Goal: Task Accomplishment & Management: Use online tool/utility

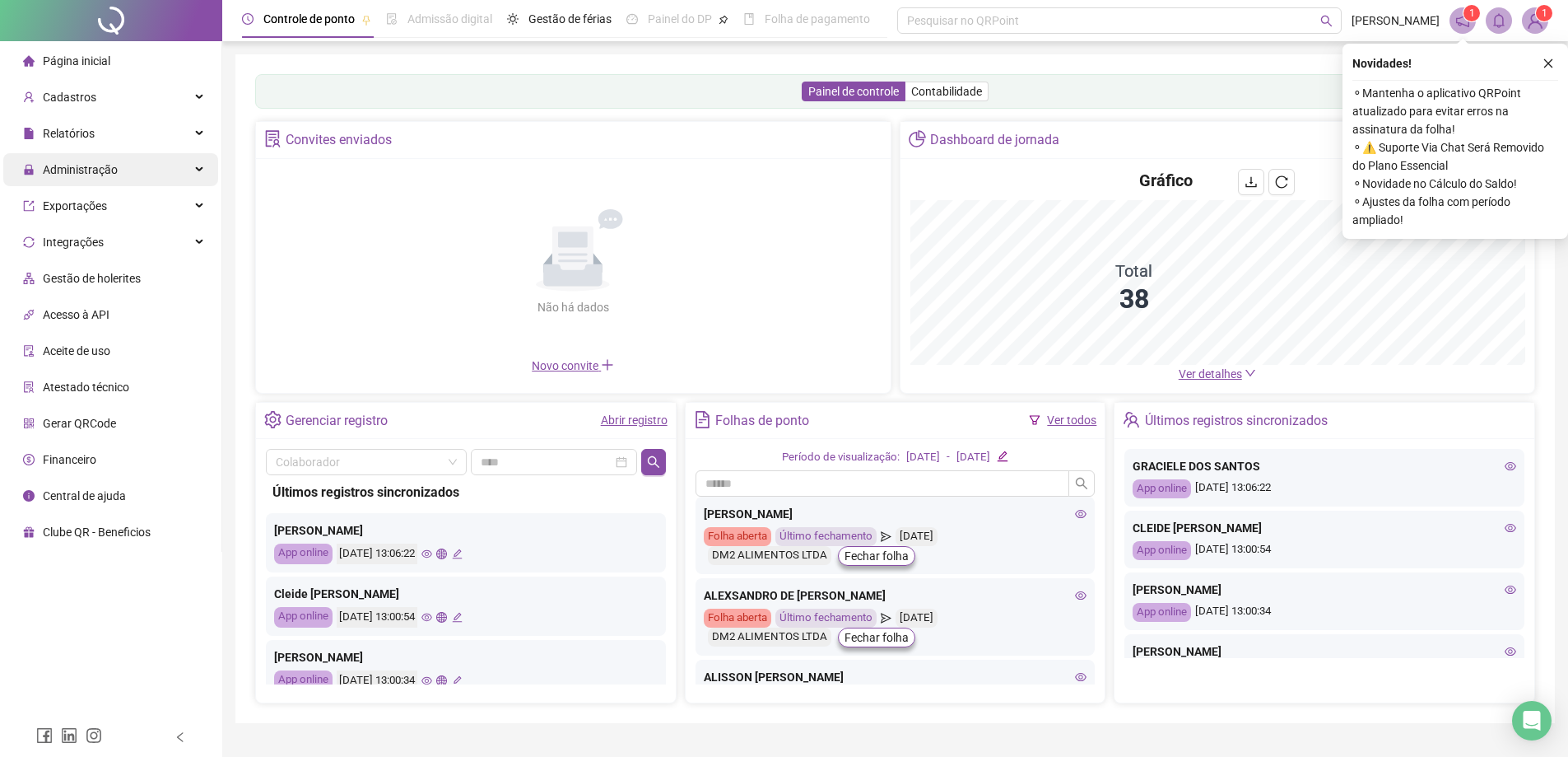
click at [94, 171] on span "Administração" at bounding box center [80, 169] width 75 height 13
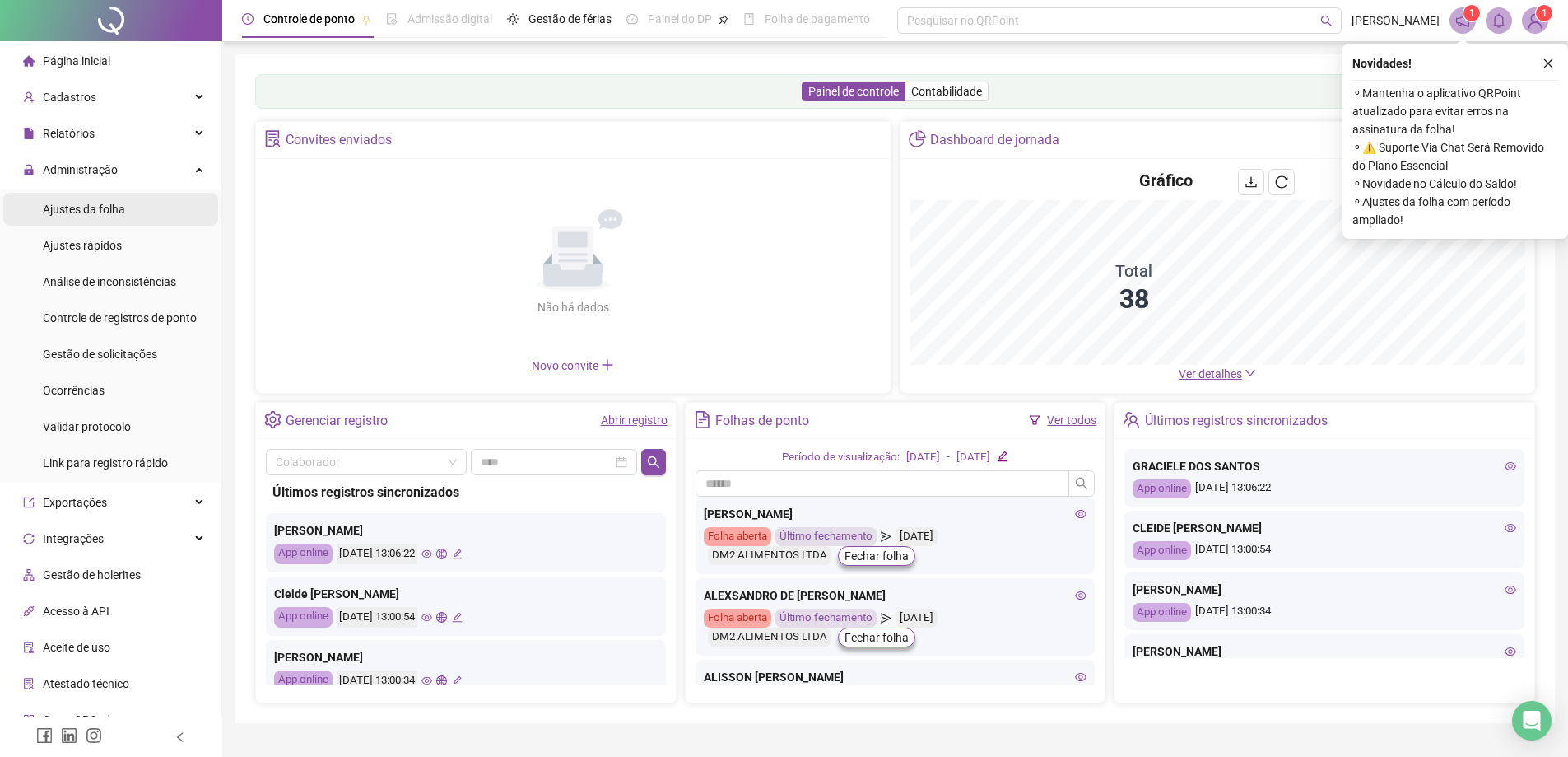
click at [95, 214] on span "Ajustes da folha" at bounding box center [84, 209] width 82 height 13
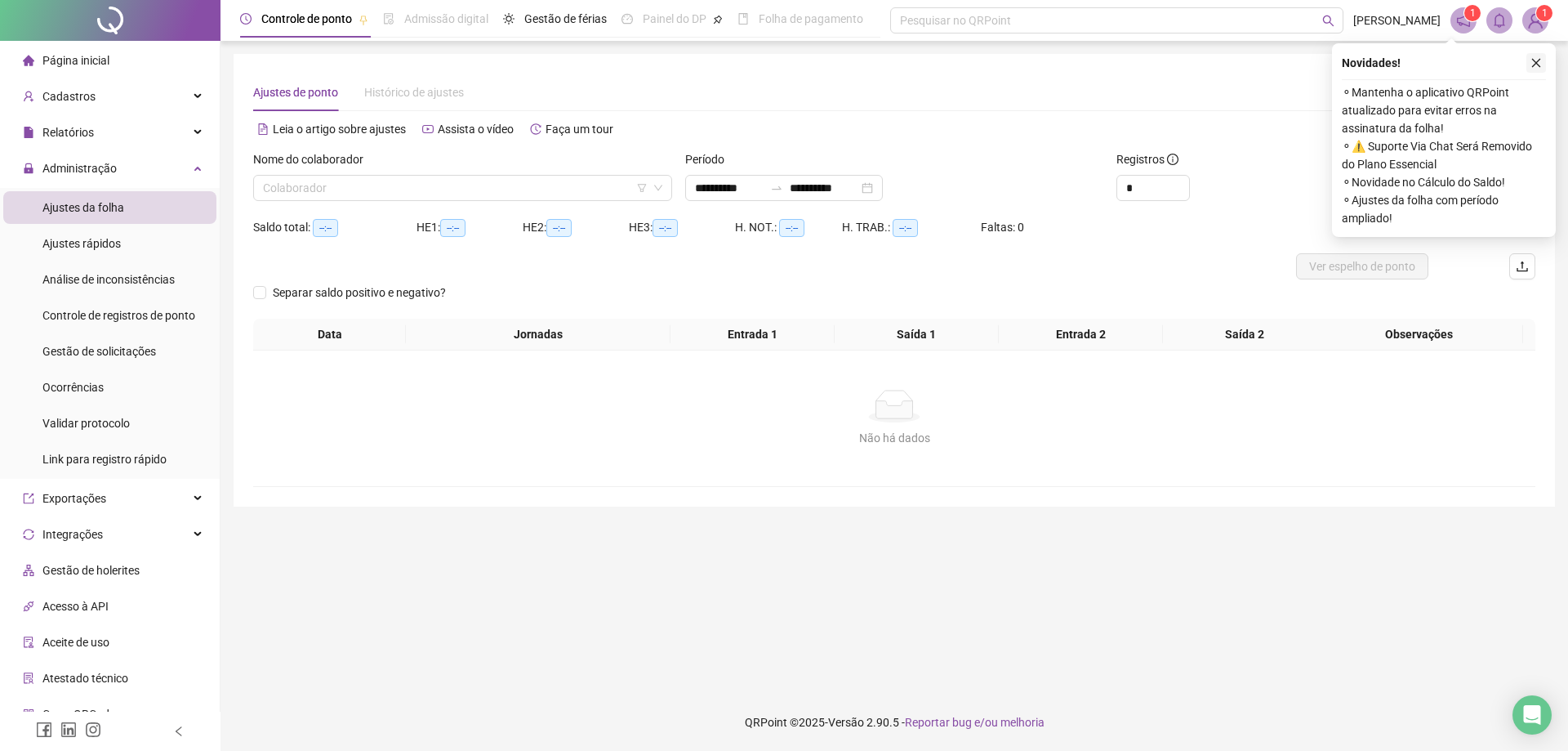
click at [1534, 62] on icon "close" at bounding box center [1536, 63] width 9 height 9
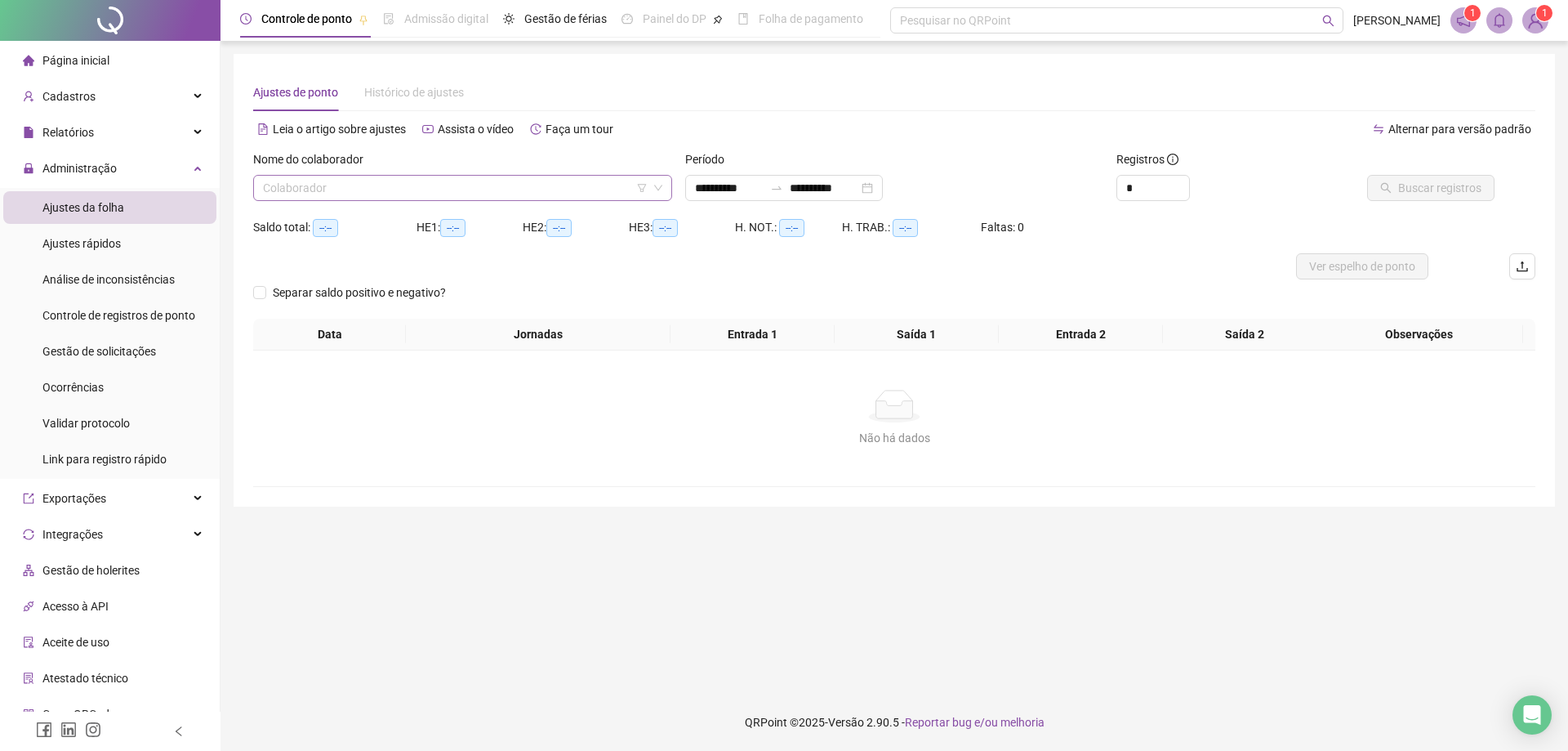
click at [422, 191] on input "search" at bounding box center [455, 188] width 385 height 25
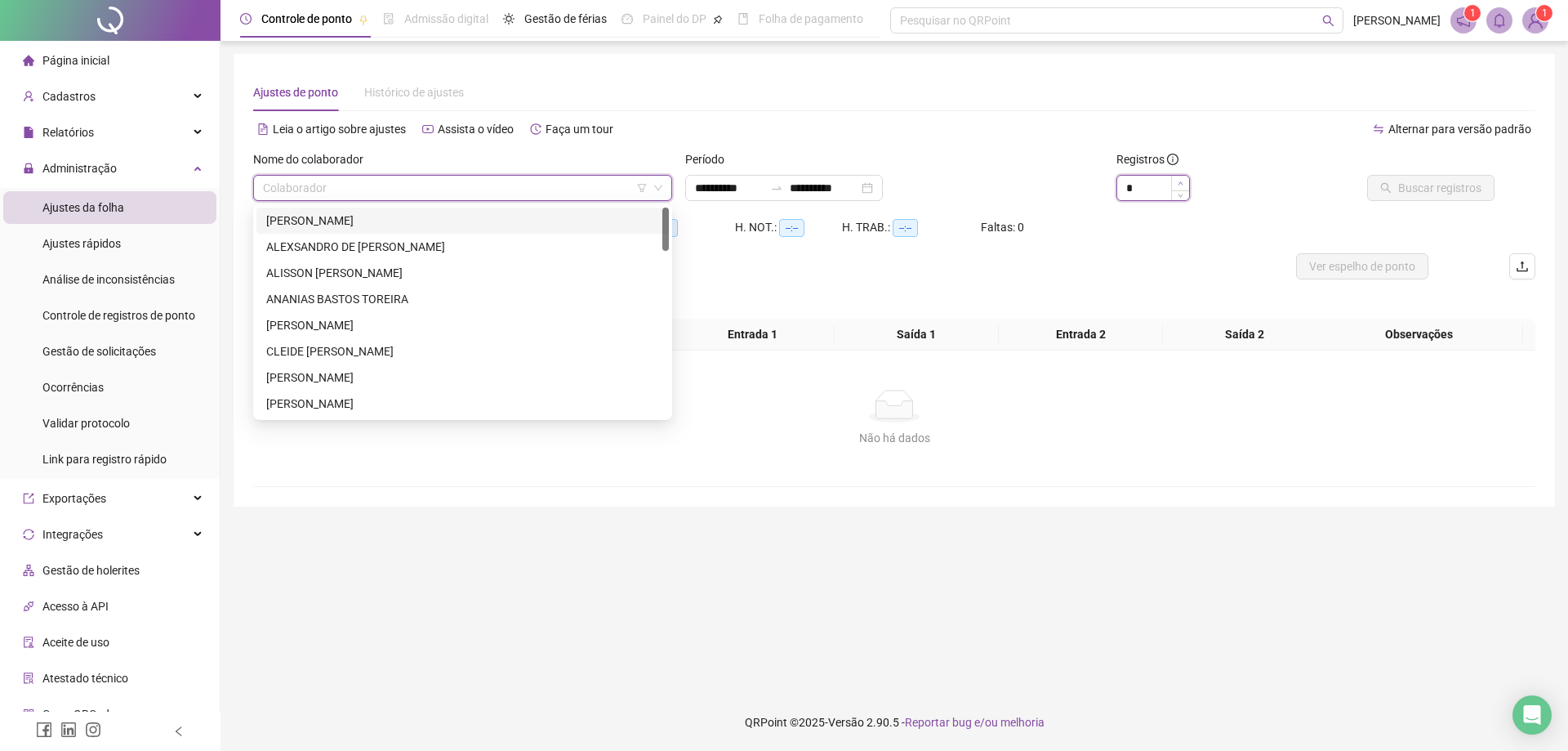
type input "*"
click at [1179, 186] on icon "up" at bounding box center [1180, 184] width 6 height 6
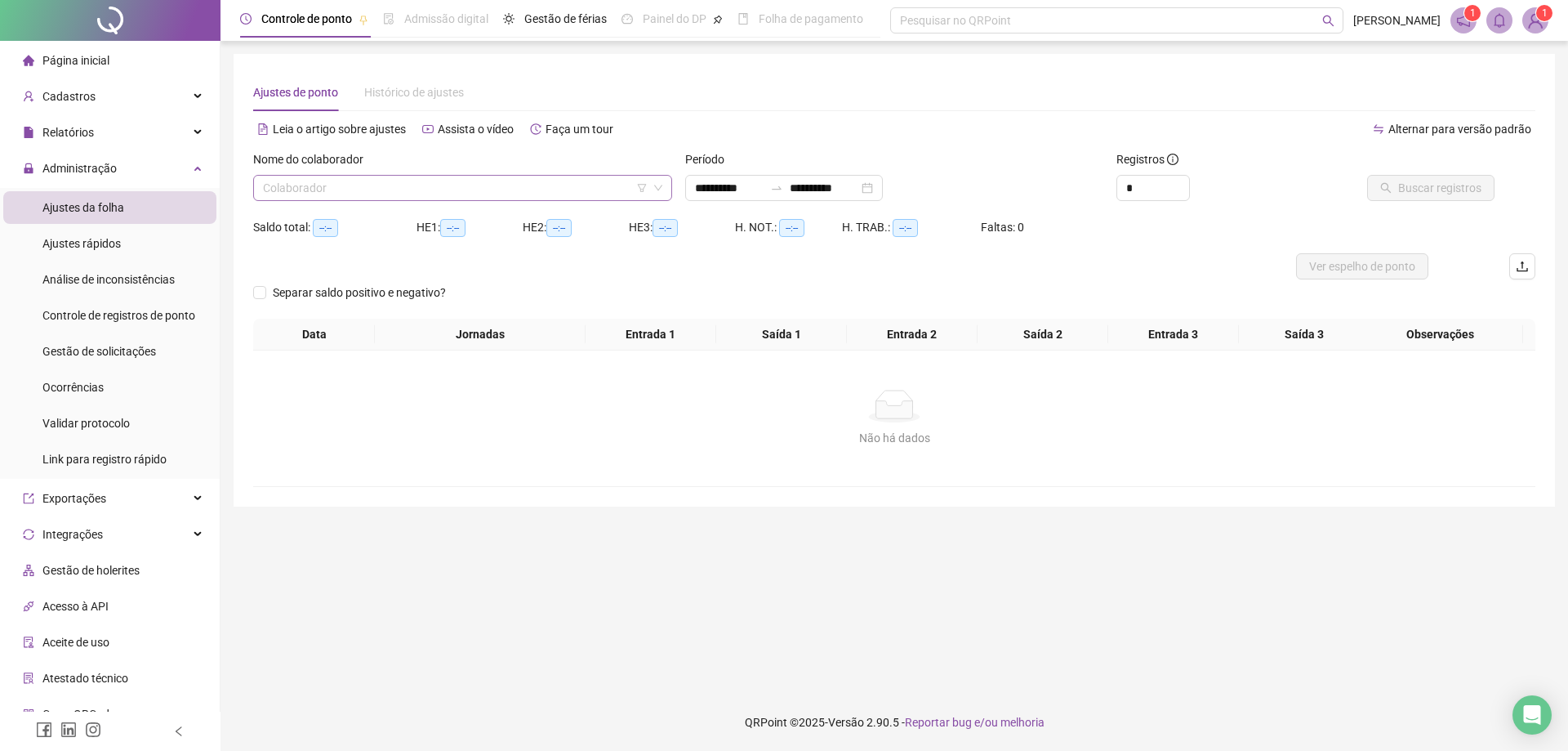
click at [391, 196] on input "search" at bounding box center [455, 188] width 385 height 25
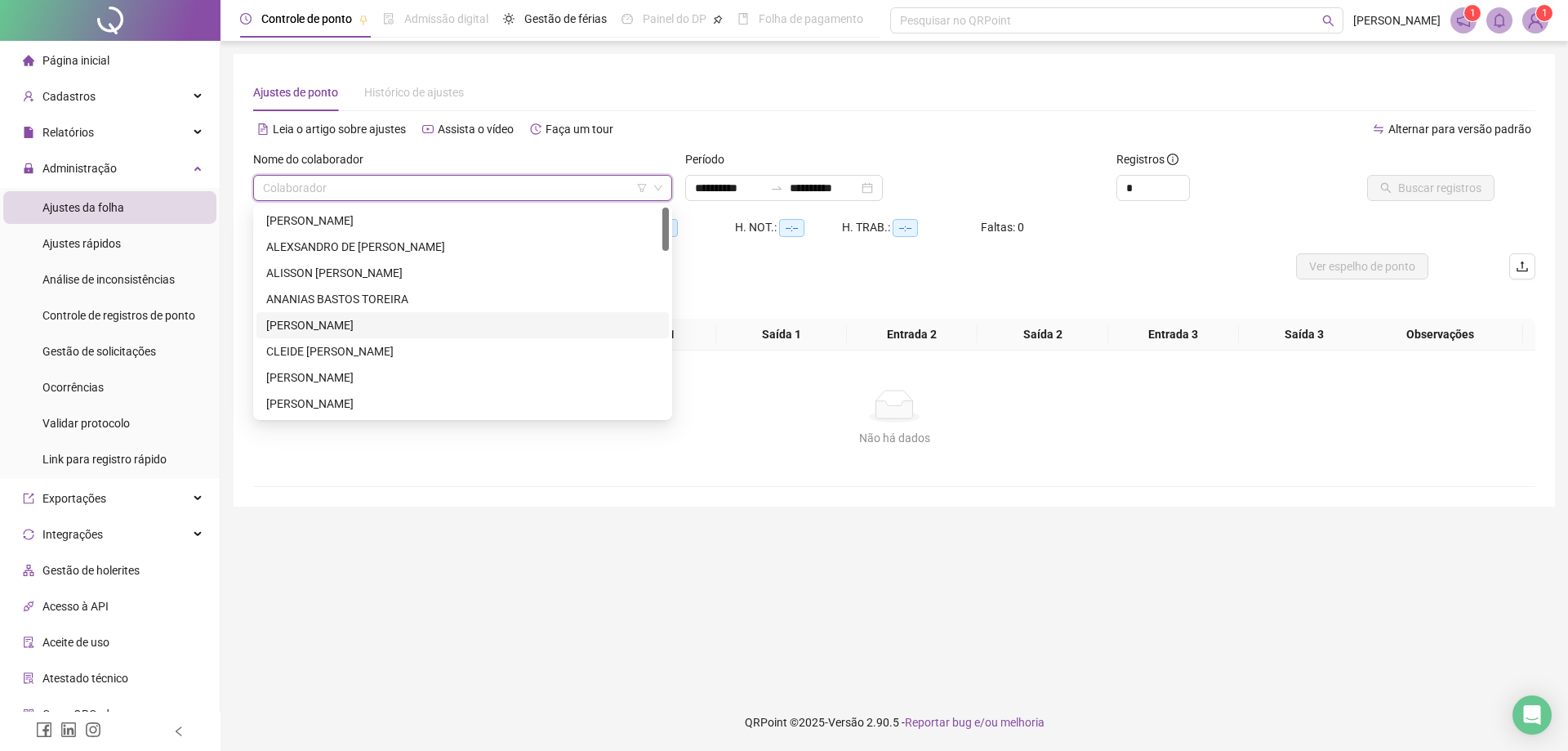
drag, startPoint x: 661, startPoint y: 238, endPoint x: 655, endPoint y: 323, distance: 85.2
click at [655, 323] on div "[PERSON_NAME] [PERSON_NAME] CLEIDE [PERSON_NAME] [PERSON_NAME]" at bounding box center [463, 337] width 413 height 261
drag, startPoint x: 663, startPoint y: 230, endPoint x: 666, endPoint y: 281, distance: 51.1
click at [666, 281] on div at bounding box center [665, 280] width 7 height 44
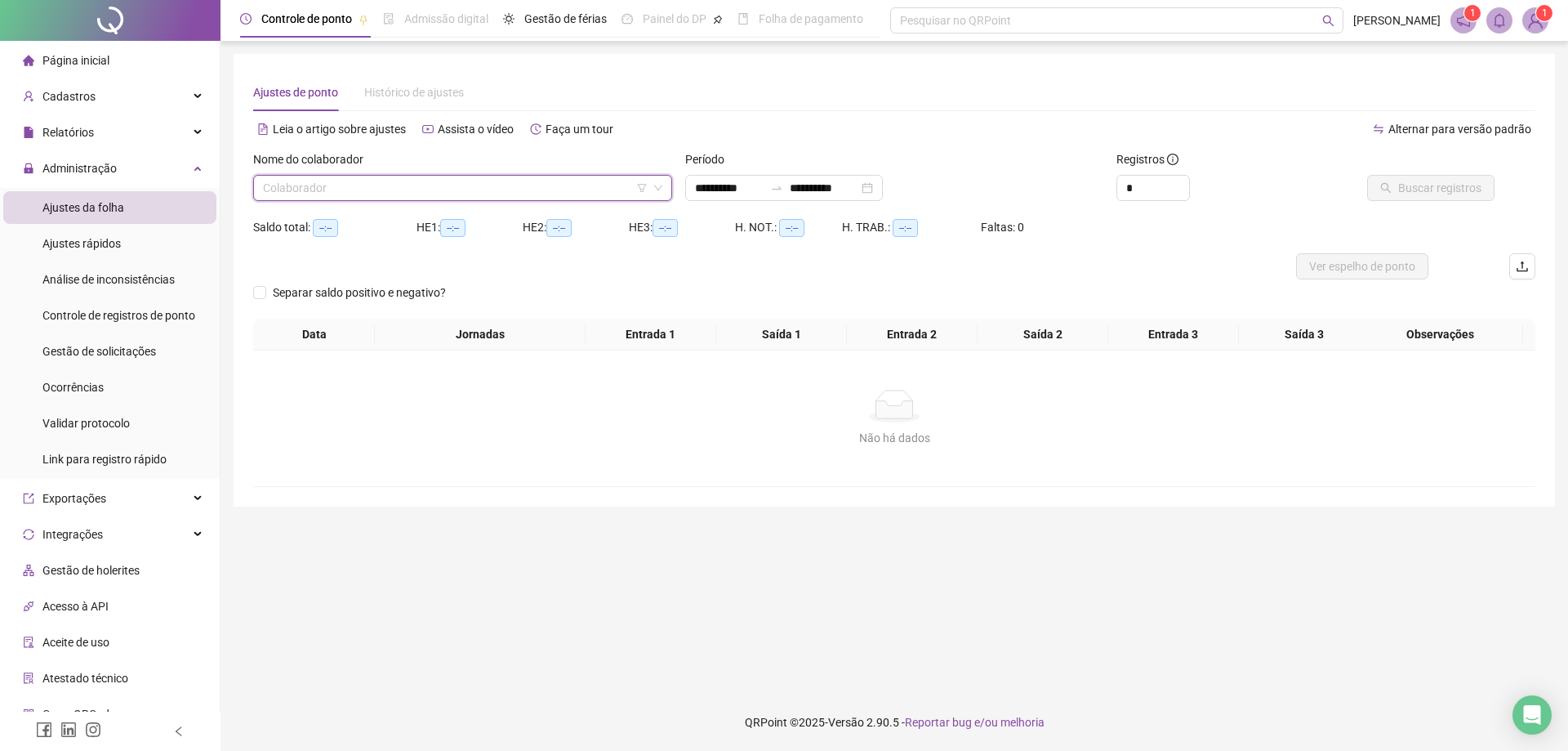
click at [347, 188] on input "search" at bounding box center [455, 188] width 385 height 25
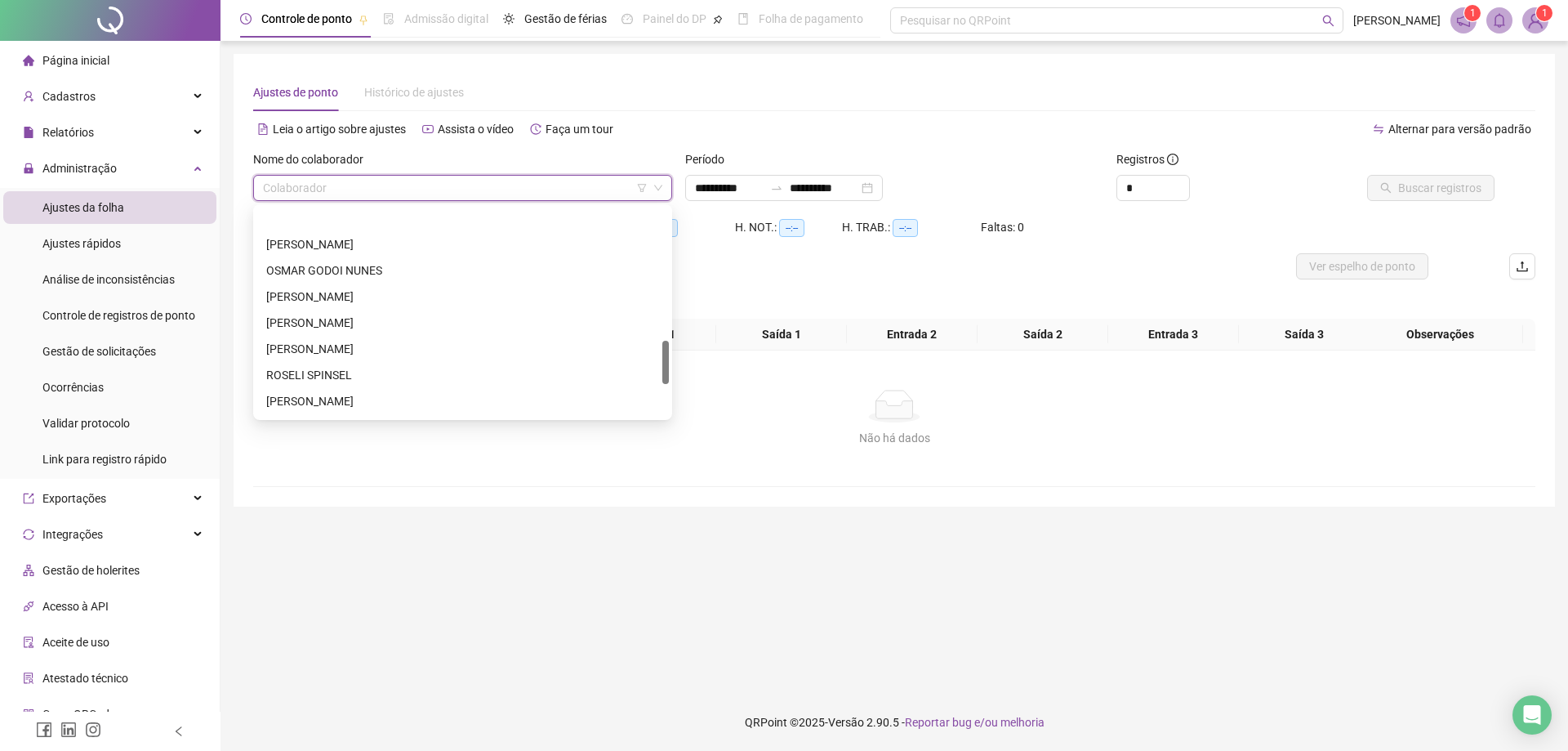
scroll to position [635, 0]
drag, startPoint x: 665, startPoint y: 294, endPoint x: 667, endPoint y: 371, distance: 77.0
click at [667, 371] on div at bounding box center [665, 363] width 7 height 44
click at [328, 366] on div "[PERSON_NAME]" at bounding box center [462, 370] width 393 height 18
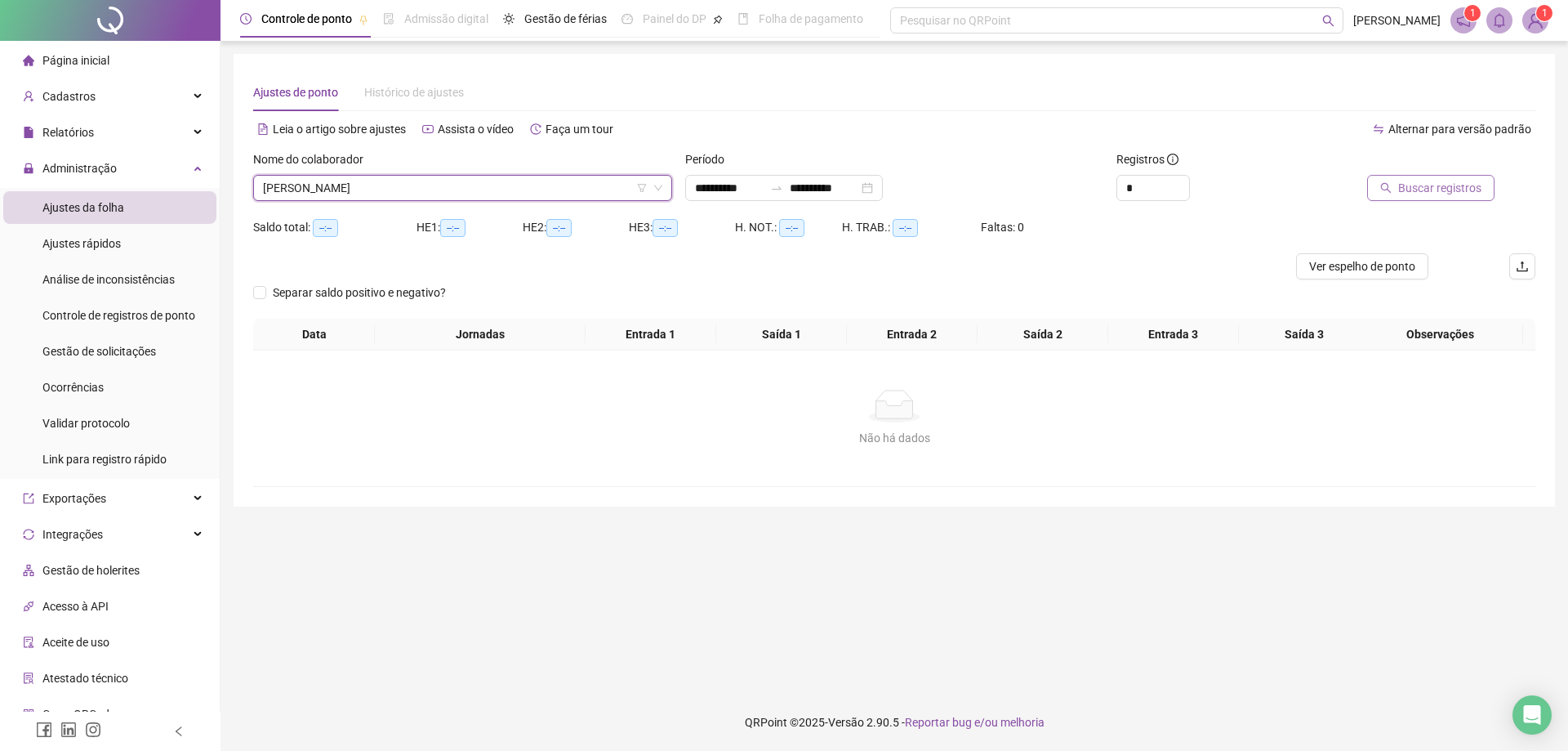
click at [1445, 184] on span "Buscar registros" at bounding box center [1440, 188] width 83 height 18
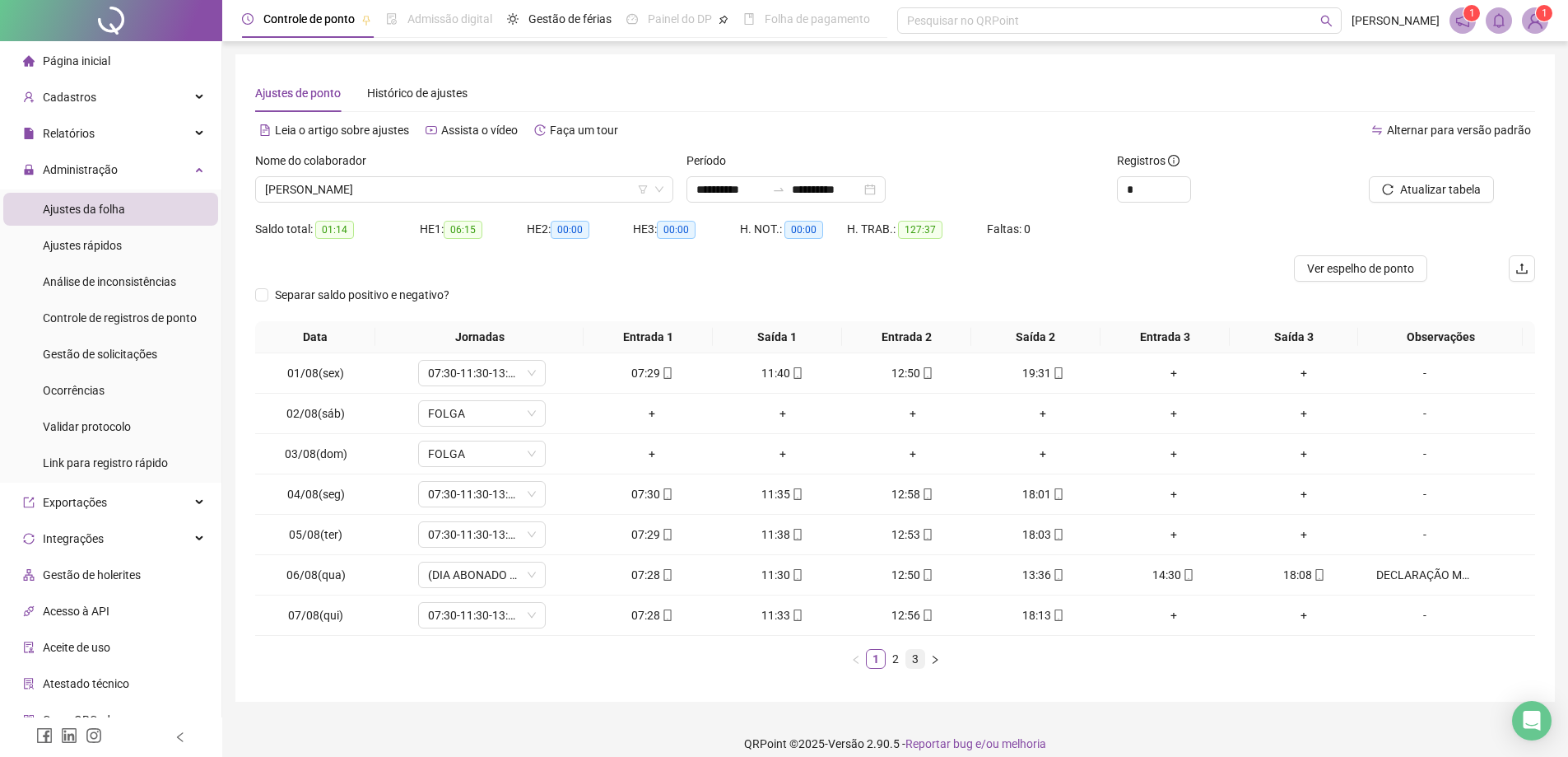
click at [918, 664] on link "3" at bounding box center [916, 659] width 18 height 18
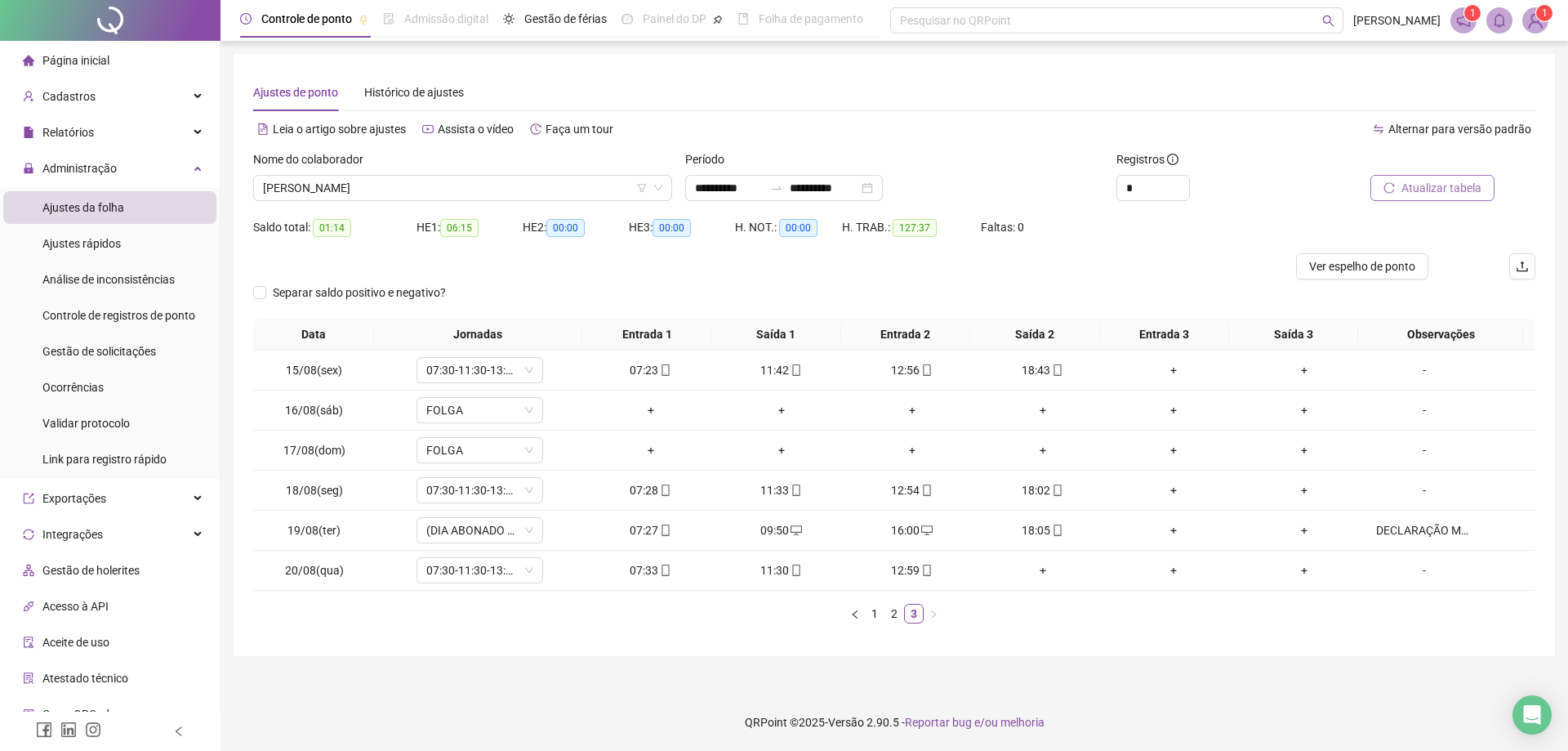
click at [1440, 193] on span "Atualizar tabela" at bounding box center [1441, 188] width 80 height 18
click at [483, 187] on span "[PERSON_NAME]" at bounding box center [462, 188] width 400 height 25
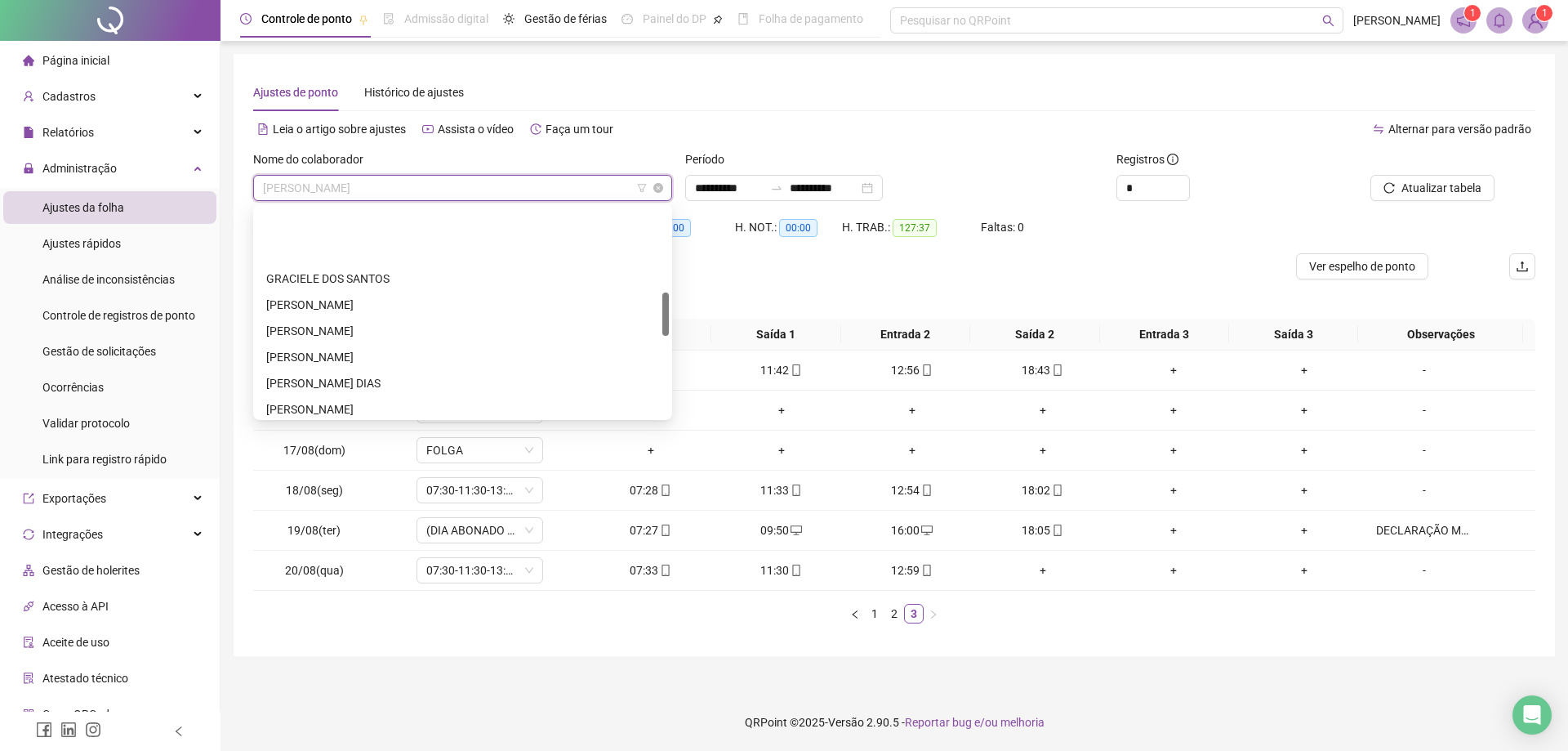
scroll to position [0, 0]
drag, startPoint x: 663, startPoint y: 361, endPoint x: 663, endPoint y: 188, distance: 173.0
click at [663, 188] on body "**********" at bounding box center [784, 375] width 1568 height 751
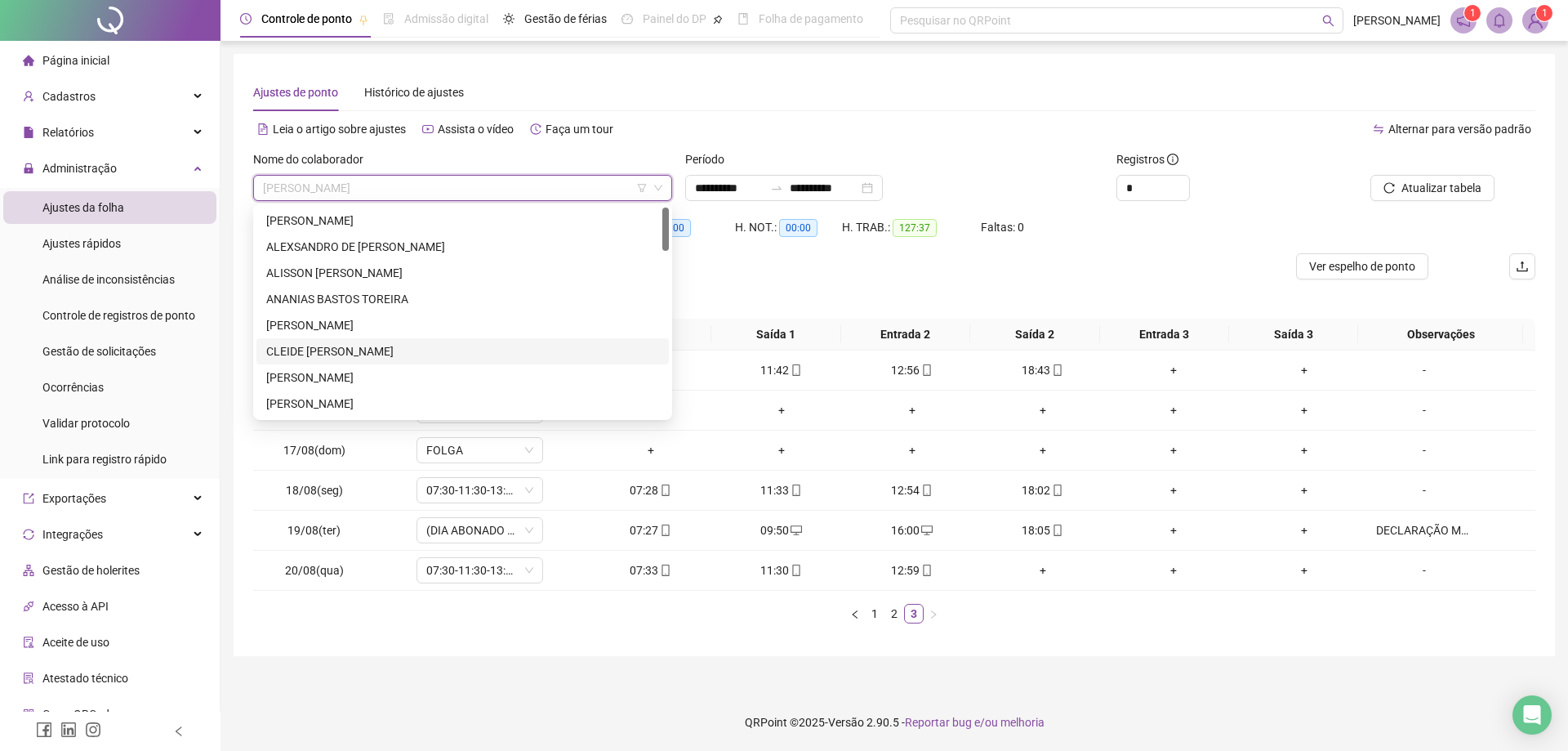
click at [356, 353] on div "CLEIDE [PERSON_NAME]" at bounding box center [462, 351] width 393 height 18
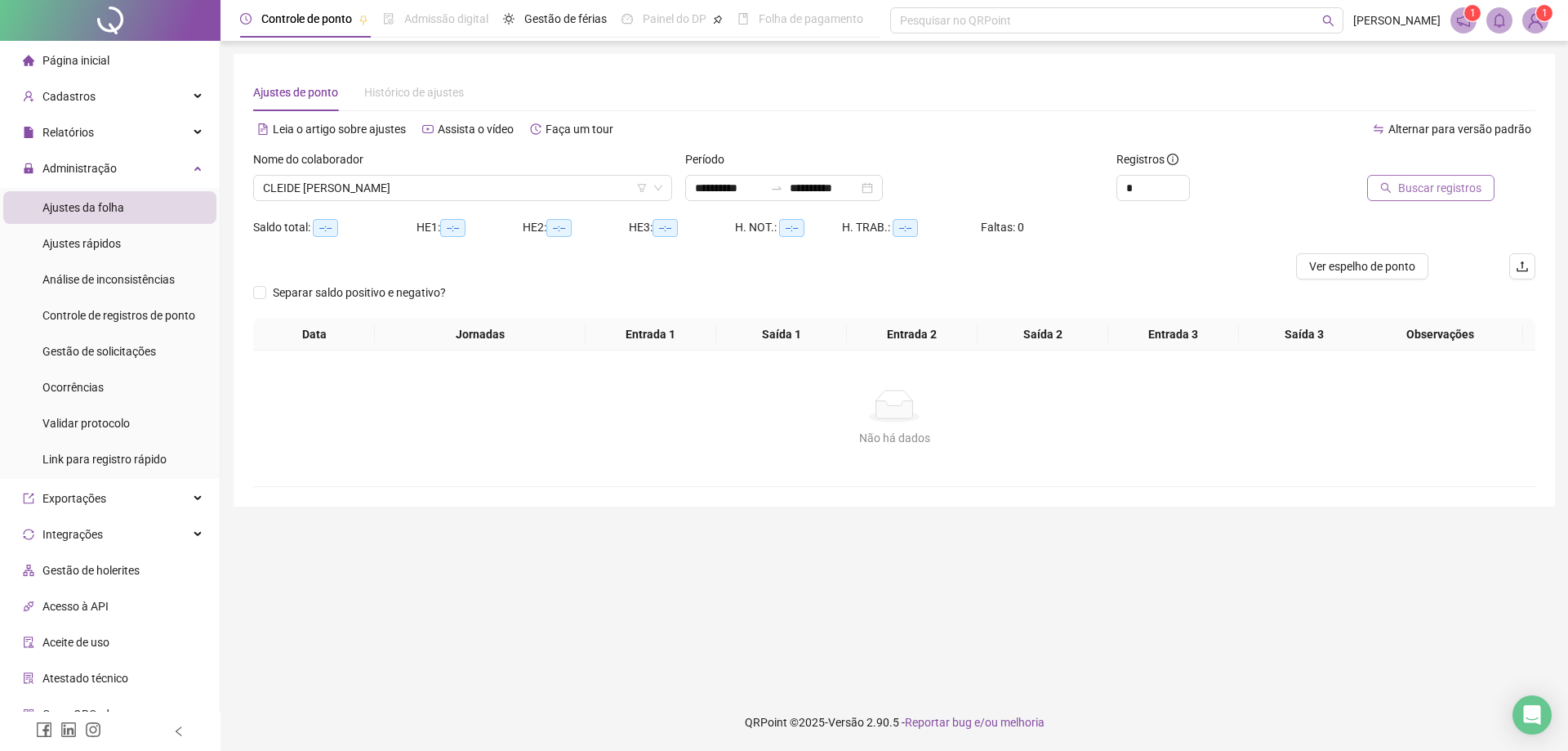
click at [1417, 189] on span "Buscar registros" at bounding box center [1440, 188] width 83 height 18
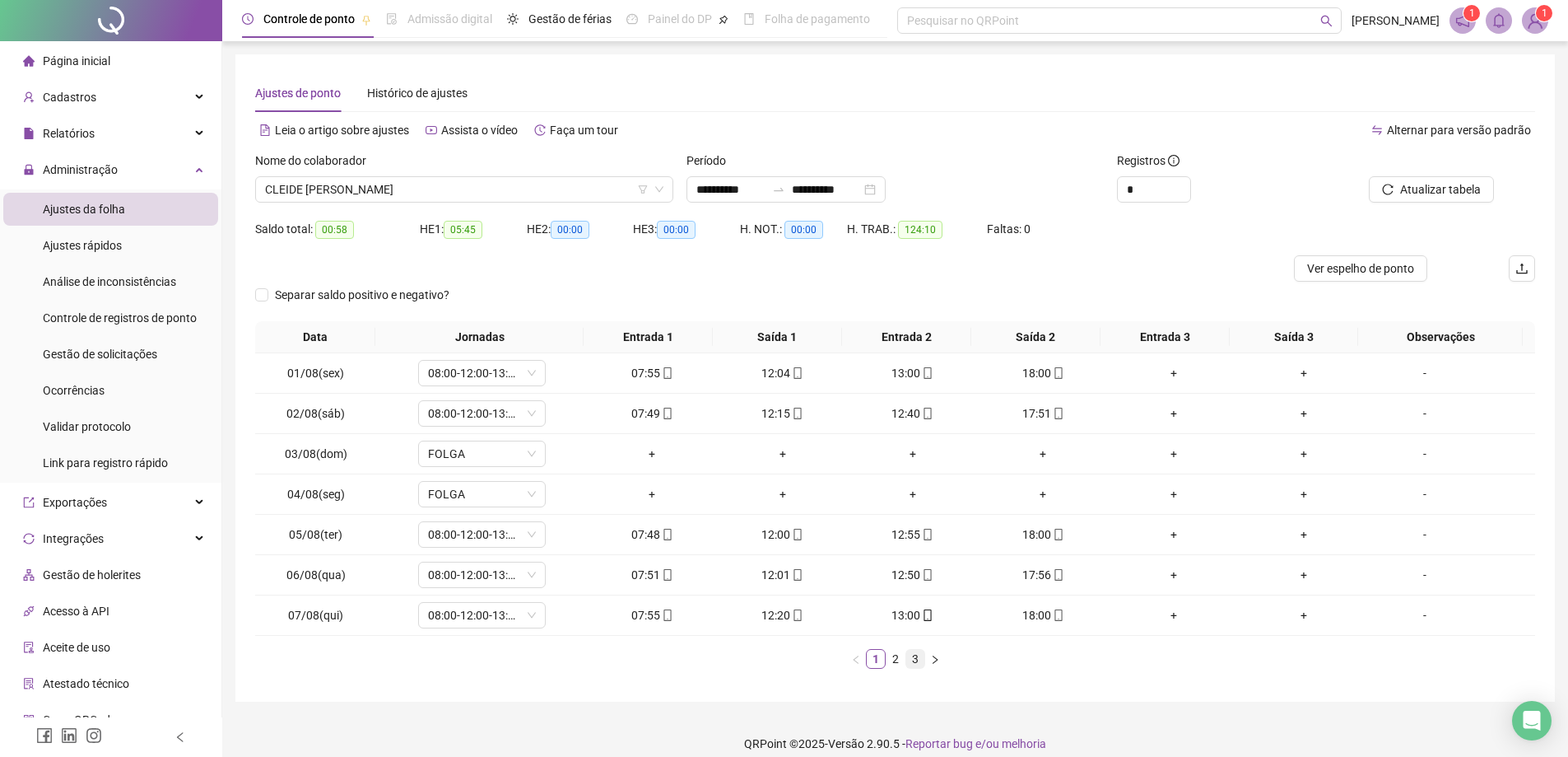
click at [915, 658] on link "3" at bounding box center [916, 659] width 18 height 18
